Goal: Task Accomplishment & Management: Use online tool/utility

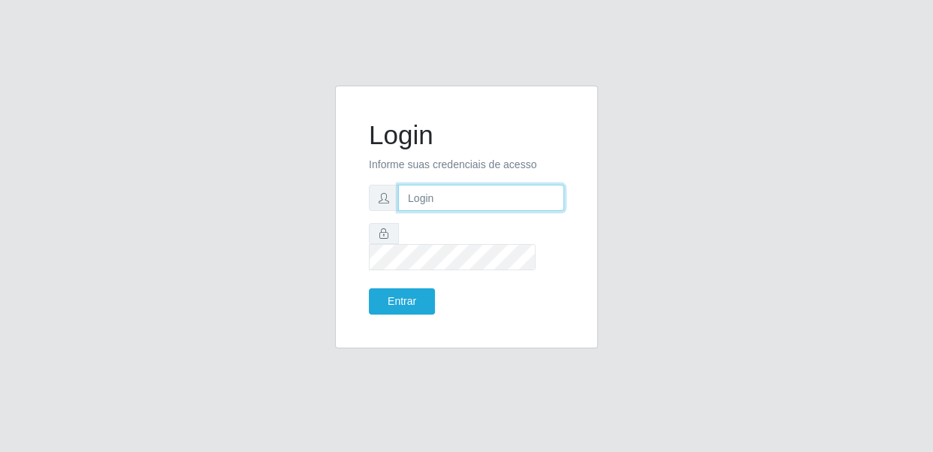
click at [451, 197] on input "text" at bounding box center [481, 198] width 166 height 26
type input "[EMAIL_ADDRESS][DOMAIN_NAME]"
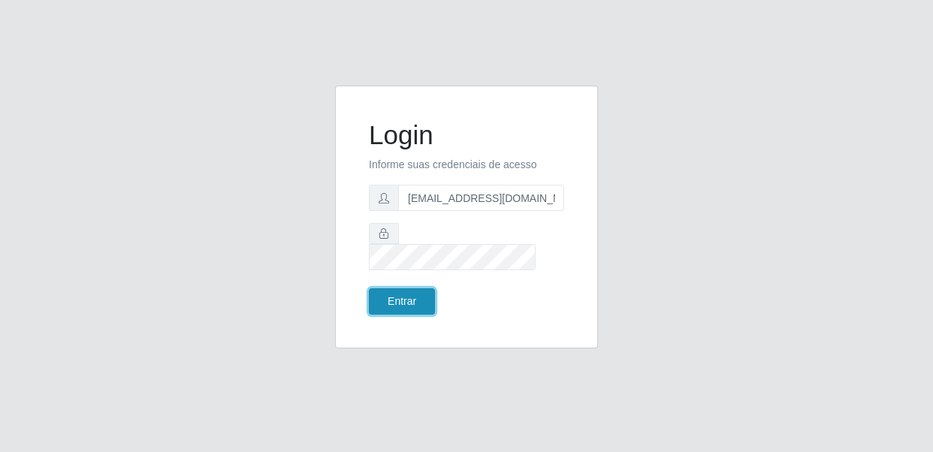
click at [417, 288] on button "Entrar" at bounding box center [402, 301] width 66 height 26
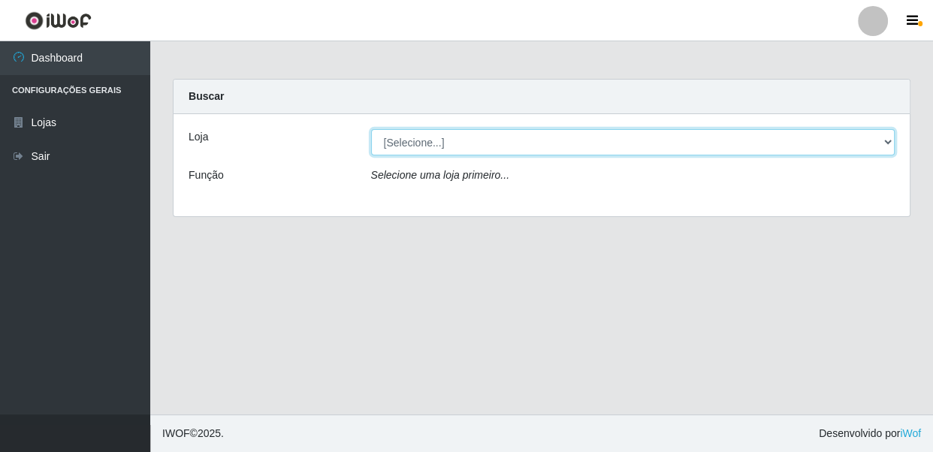
click at [448, 142] on select "[Selecione...] SUPER SHOW - Coophab" at bounding box center [633, 142] width 524 height 26
select select "146"
click at [371, 129] on select "[Selecione...] SUPER SHOW - Coophab" at bounding box center [633, 142] width 524 height 26
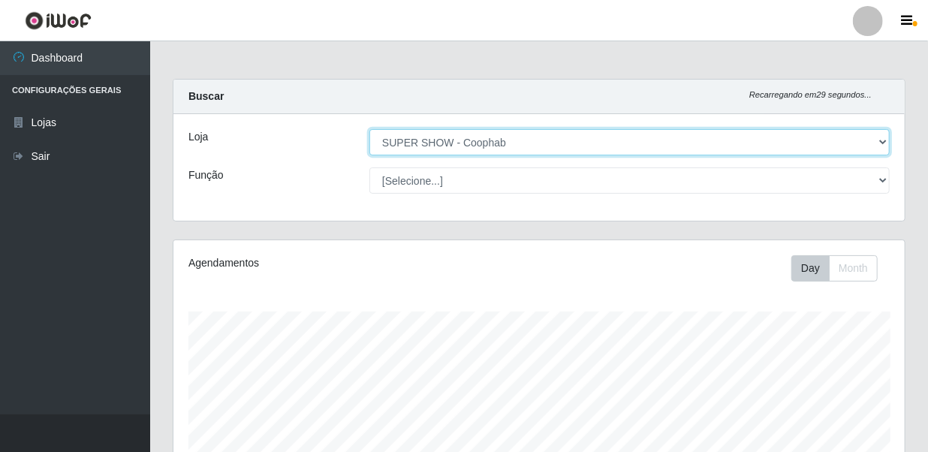
scroll to position [277, 0]
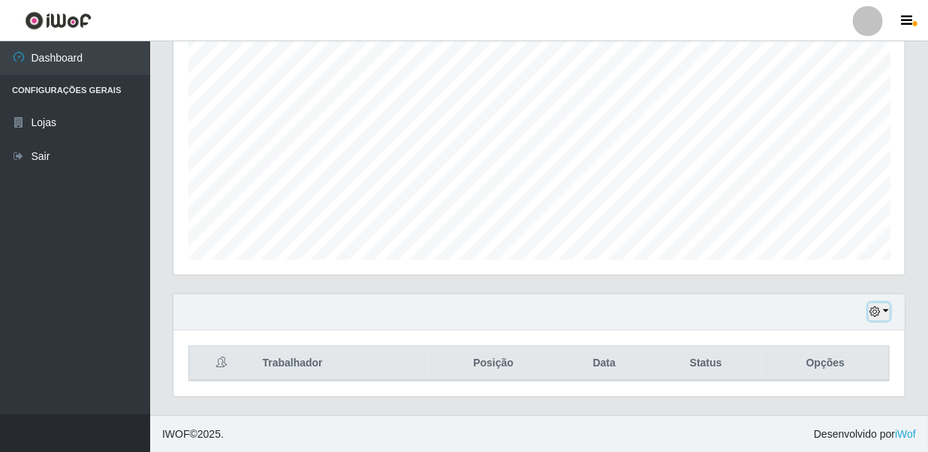
click at [885, 315] on button "button" at bounding box center [879, 311] width 21 height 17
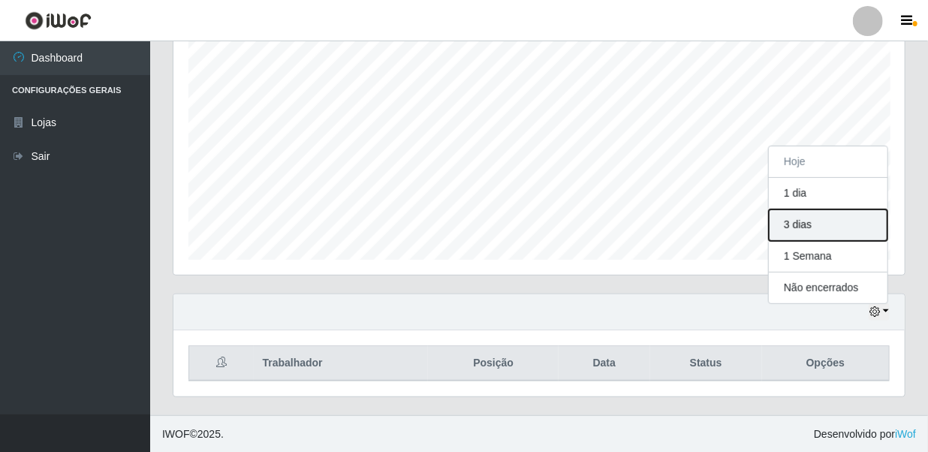
click at [846, 222] on button "3 dias" at bounding box center [828, 226] width 119 height 32
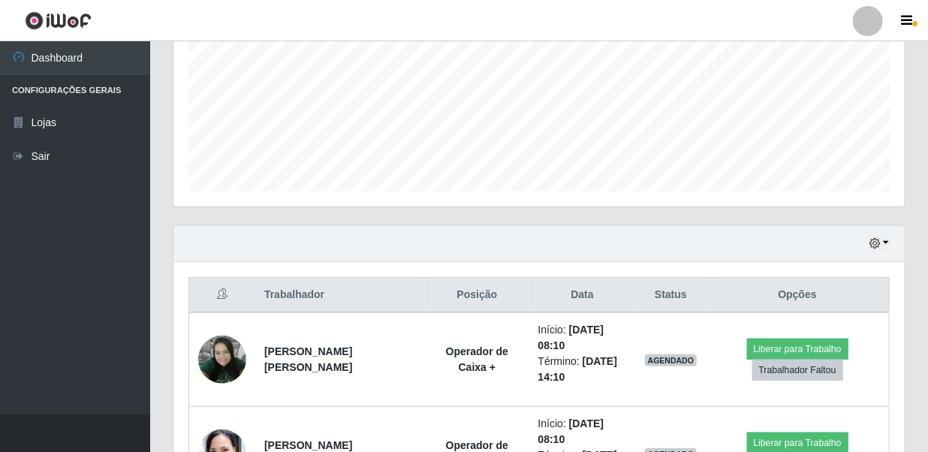
scroll to position [413, 0]
